Goal: Navigation & Orientation: Go to known website

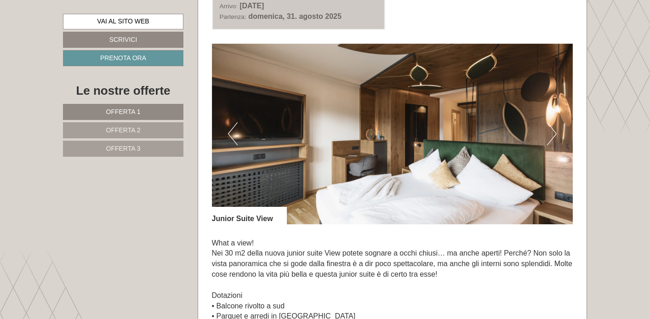
scroll to position [562, 0]
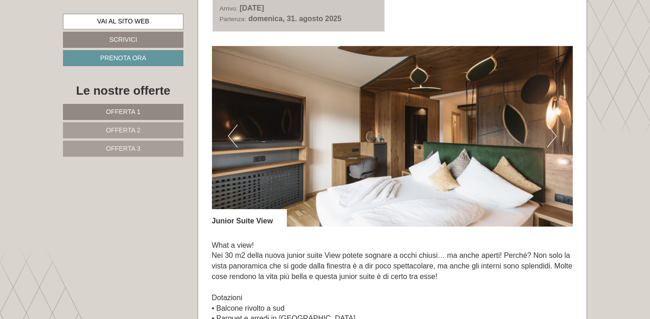
click at [552, 134] on button "Next" at bounding box center [552, 136] width 10 height 23
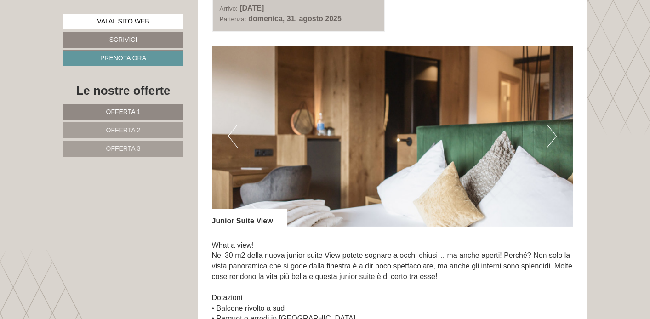
click at [552, 134] on button "Next" at bounding box center [552, 136] width 10 height 23
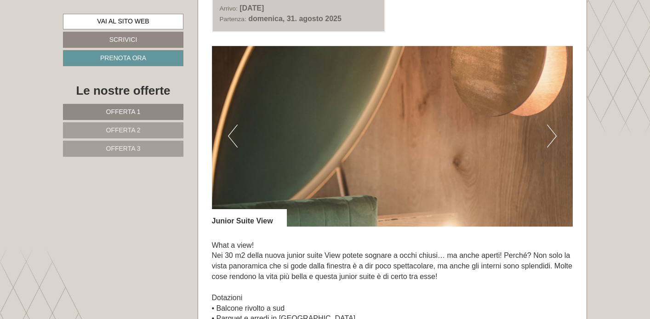
click at [552, 134] on button "Next" at bounding box center [552, 136] width 10 height 23
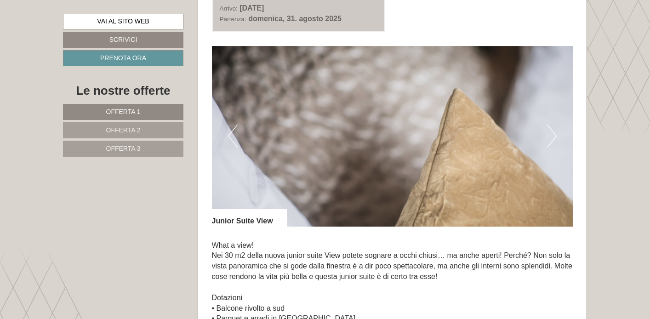
click at [552, 134] on button "Next" at bounding box center [552, 136] width 10 height 23
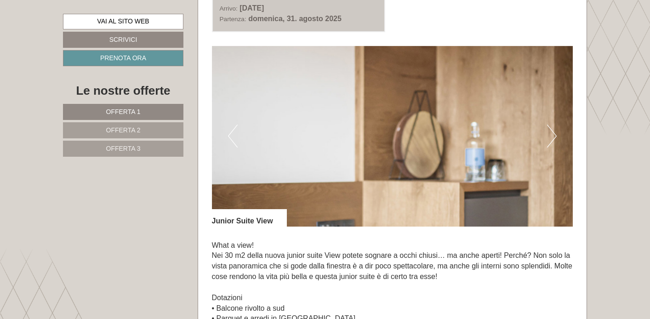
click at [552, 134] on button "Next" at bounding box center [552, 136] width 10 height 23
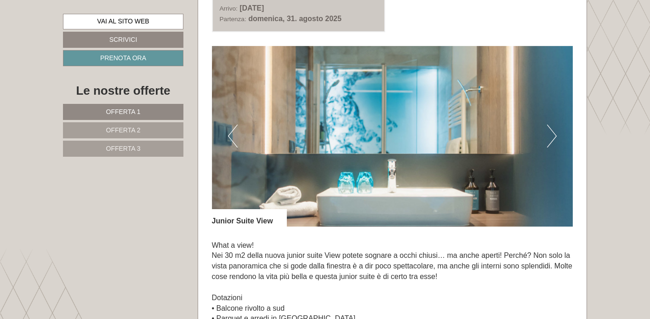
click at [552, 134] on button "Next" at bounding box center [552, 136] width 10 height 23
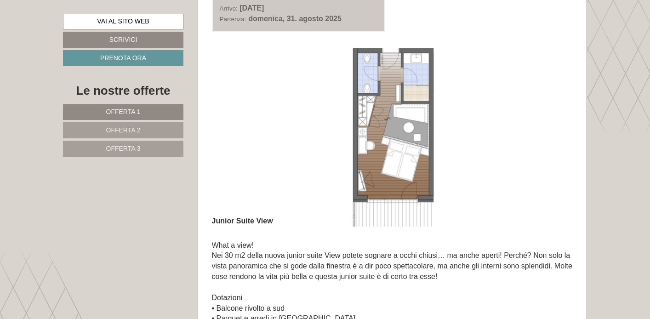
click at [552, 134] on button "Next" at bounding box center [552, 136] width 10 height 23
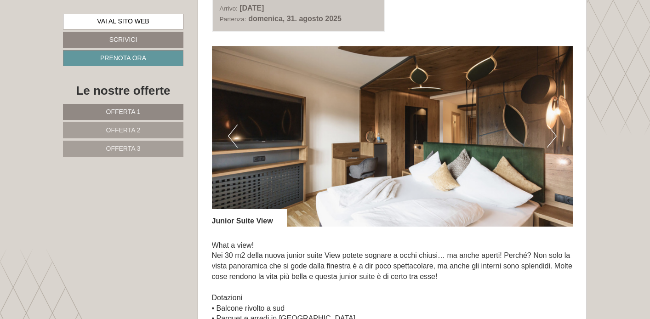
click at [552, 134] on button "Next" at bounding box center [552, 136] width 10 height 23
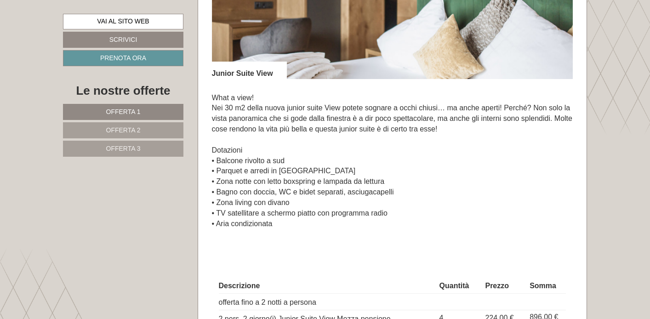
scroll to position [712, 0]
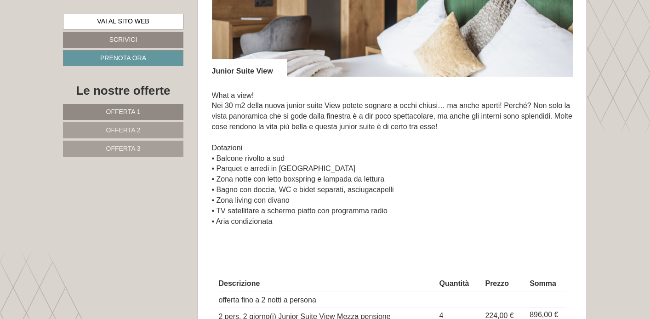
click at [165, 131] on link "Offerta 2" at bounding box center [123, 130] width 121 height 16
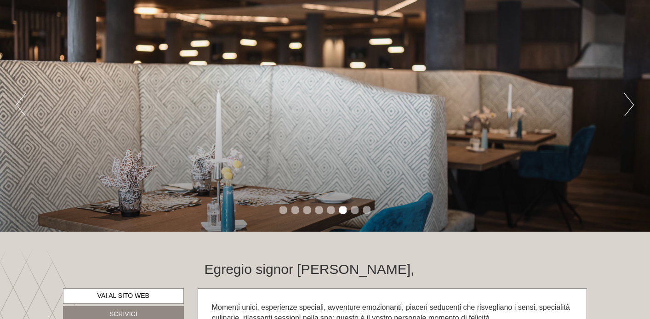
scroll to position [81, 0]
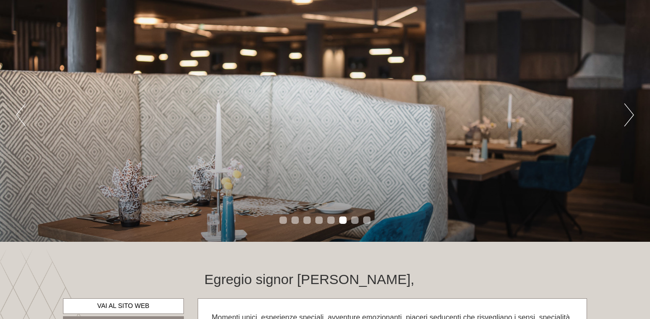
click at [630, 121] on button "Next" at bounding box center [630, 115] width 10 height 23
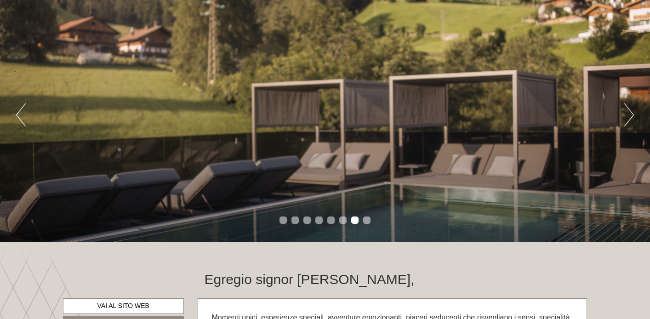
click at [631, 117] on button "Next" at bounding box center [630, 115] width 10 height 23
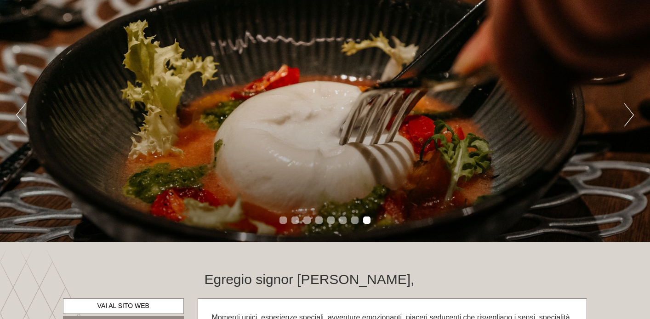
click at [631, 117] on button "Next" at bounding box center [630, 115] width 10 height 23
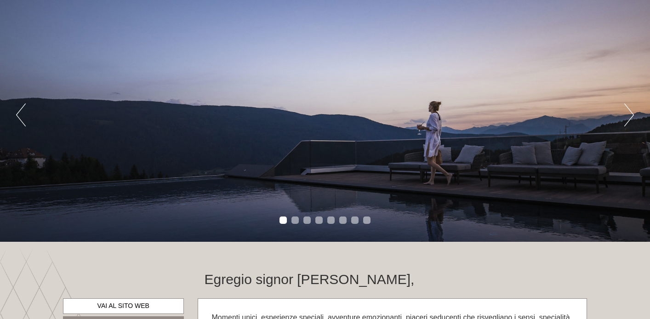
click at [631, 117] on button "Next" at bounding box center [630, 115] width 10 height 23
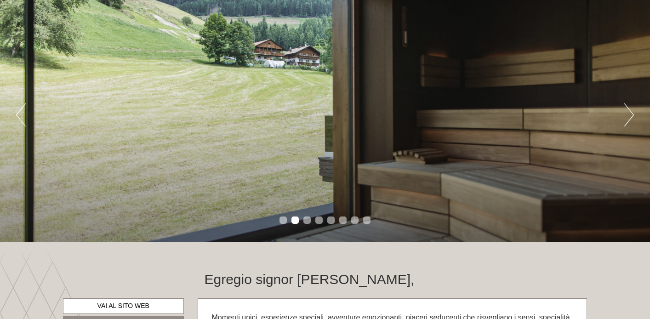
click at [631, 117] on button "Next" at bounding box center [630, 115] width 10 height 23
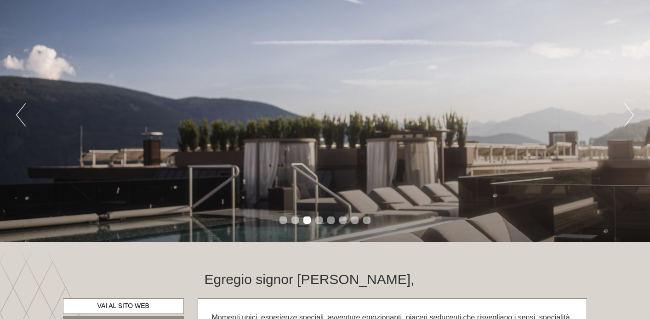
click at [631, 117] on button "Next" at bounding box center [630, 115] width 10 height 23
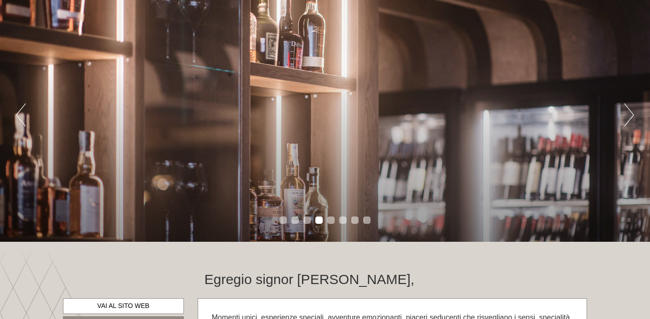
click at [631, 117] on button "Next" at bounding box center [630, 115] width 10 height 23
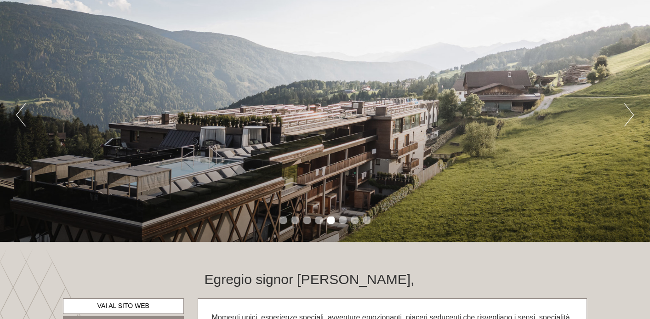
click at [631, 117] on button "Next" at bounding box center [630, 115] width 10 height 23
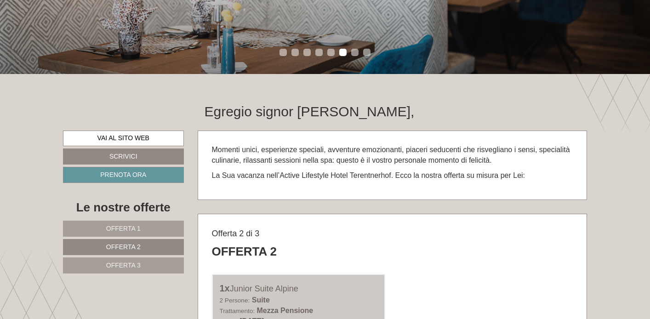
scroll to position [340, 0]
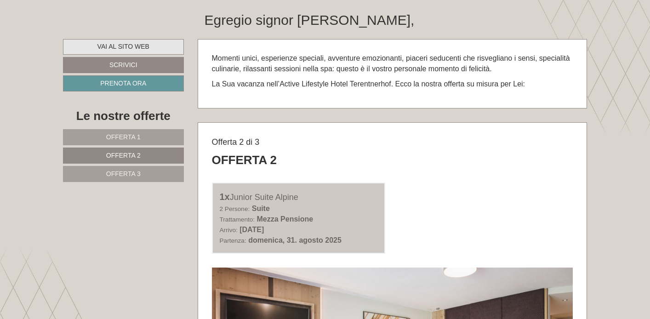
click at [153, 44] on link "Vai al sito web" at bounding box center [123, 47] width 121 height 16
